Goal: Navigation & Orientation: Find specific page/section

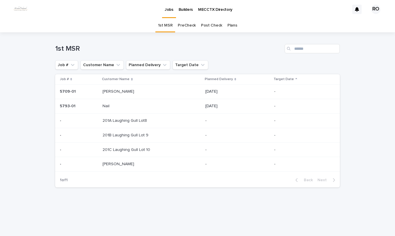
click at [124, 104] on p at bounding box center [139, 106] width 73 height 5
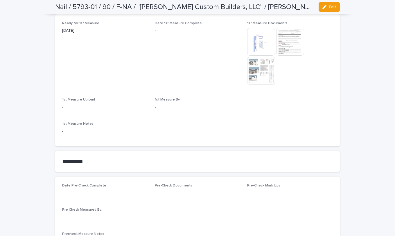
scroll to position [320, 0]
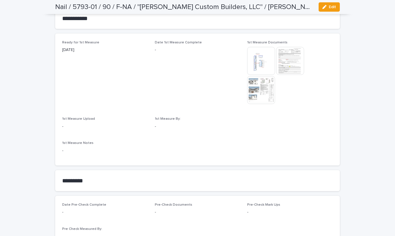
click at [258, 71] on img at bounding box center [261, 61] width 28 height 28
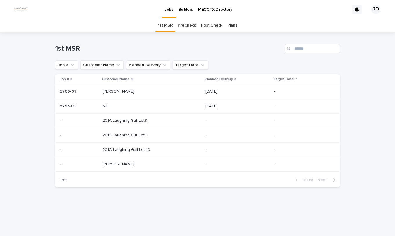
click at [117, 166] on p at bounding box center [139, 163] width 73 height 5
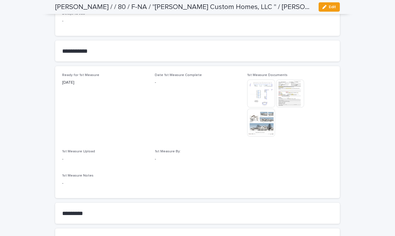
scroll to position [291, 0]
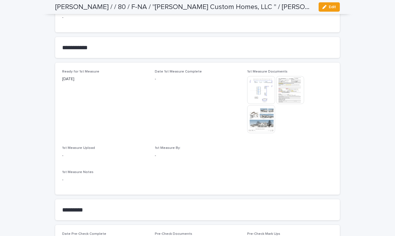
click at [260, 93] on img at bounding box center [261, 90] width 28 height 28
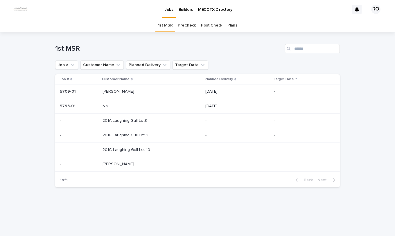
click at [186, 26] on link "PreCheck" at bounding box center [187, 26] width 18 height 14
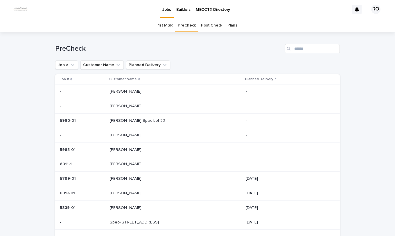
click at [117, 195] on p "[PERSON_NAME]" at bounding box center [126, 192] width 33 height 6
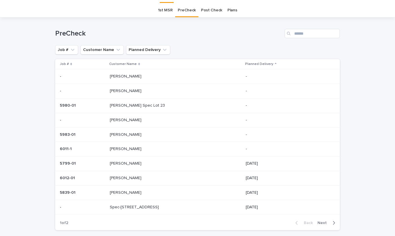
scroll to position [19, 0]
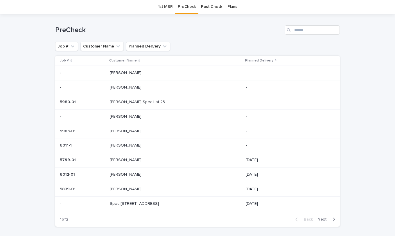
click at [128, 175] on p "[PERSON_NAME]" at bounding box center [126, 174] width 33 height 6
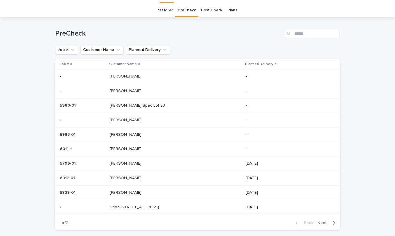
scroll to position [19, 0]
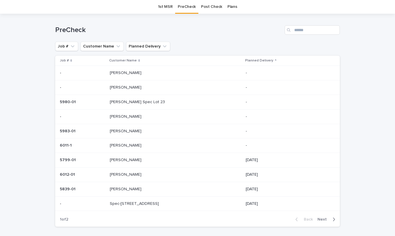
click at [321, 219] on span "Next" at bounding box center [324, 219] width 13 height 4
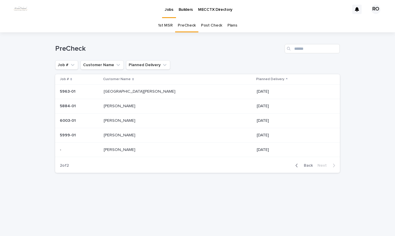
click at [137, 150] on p "[PERSON_NAME]" at bounding box center [120, 149] width 33 height 6
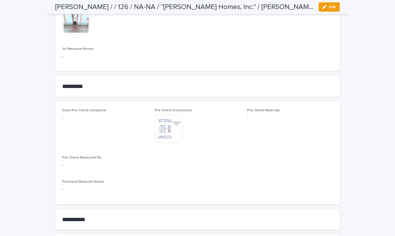
scroll to position [436, 0]
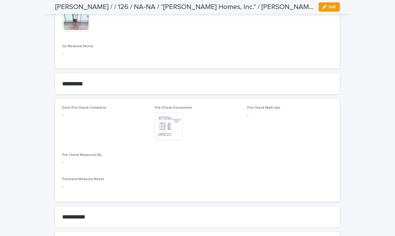
click at [166, 125] on img at bounding box center [169, 126] width 28 height 28
